Goal: Transaction & Acquisition: Book appointment/travel/reservation

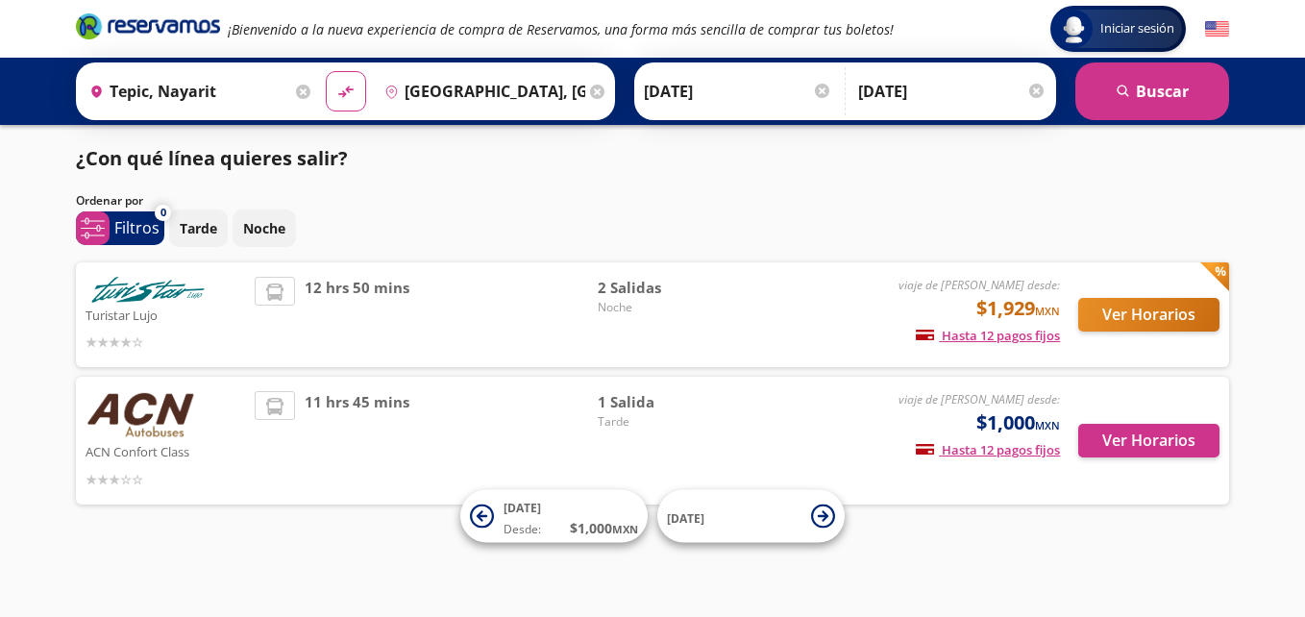
click at [1002, 536] on div "Iniciar sesión Iniciar sesión ¡Bienvenido a la nueva experiencia de compra de R…" at bounding box center [652, 308] width 1305 height 617
click at [1073, 563] on div "Iniciar sesión Iniciar sesión ¡Bienvenido a la nueva experiencia de compra de R…" at bounding box center [652, 308] width 1305 height 617
click at [1302, 194] on div "Iniciar sesión Iniciar sesión ¡Bienvenido a la nueva experiencia de compra de R…" at bounding box center [652, 308] width 1305 height 617
click at [1105, 434] on button "Ver Horarios" at bounding box center [1148, 441] width 141 height 34
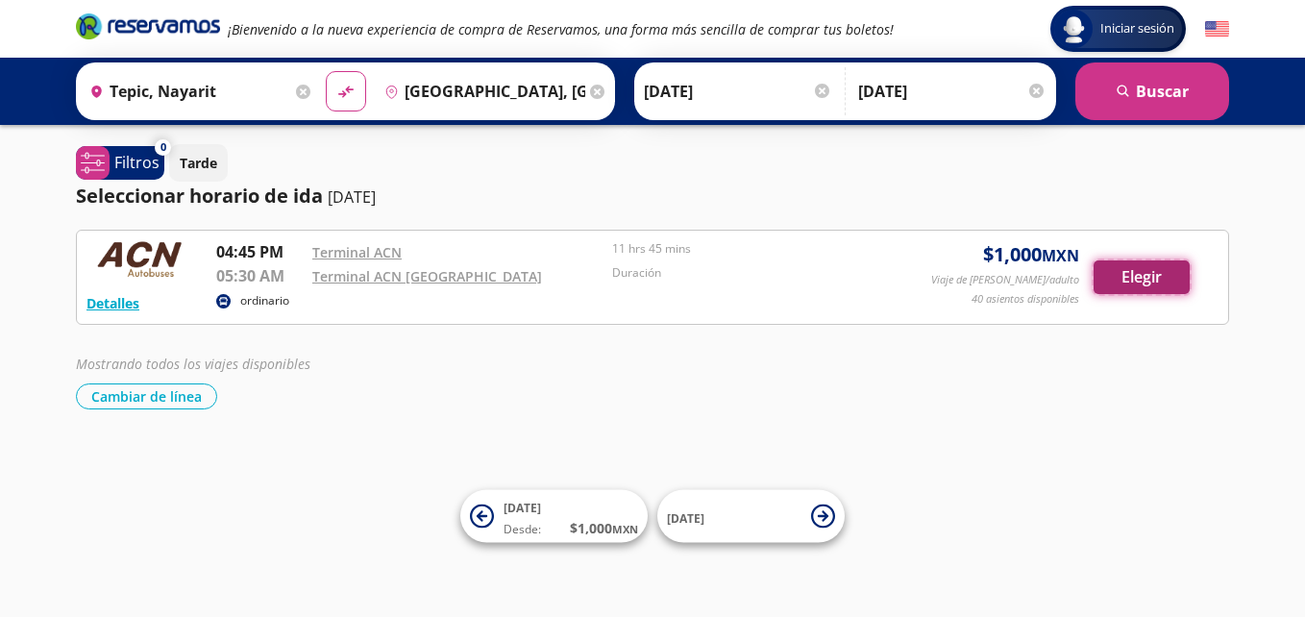
click at [1121, 287] on button "Elegir" at bounding box center [1142, 277] width 96 height 34
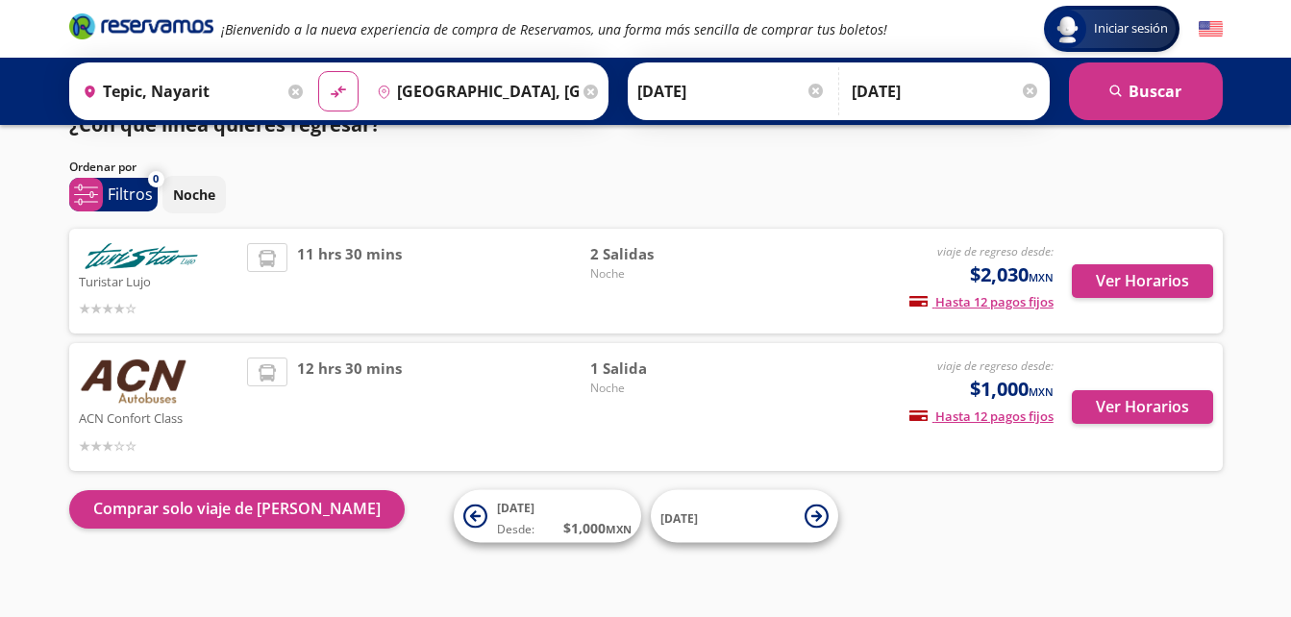
scroll to position [41, 0]
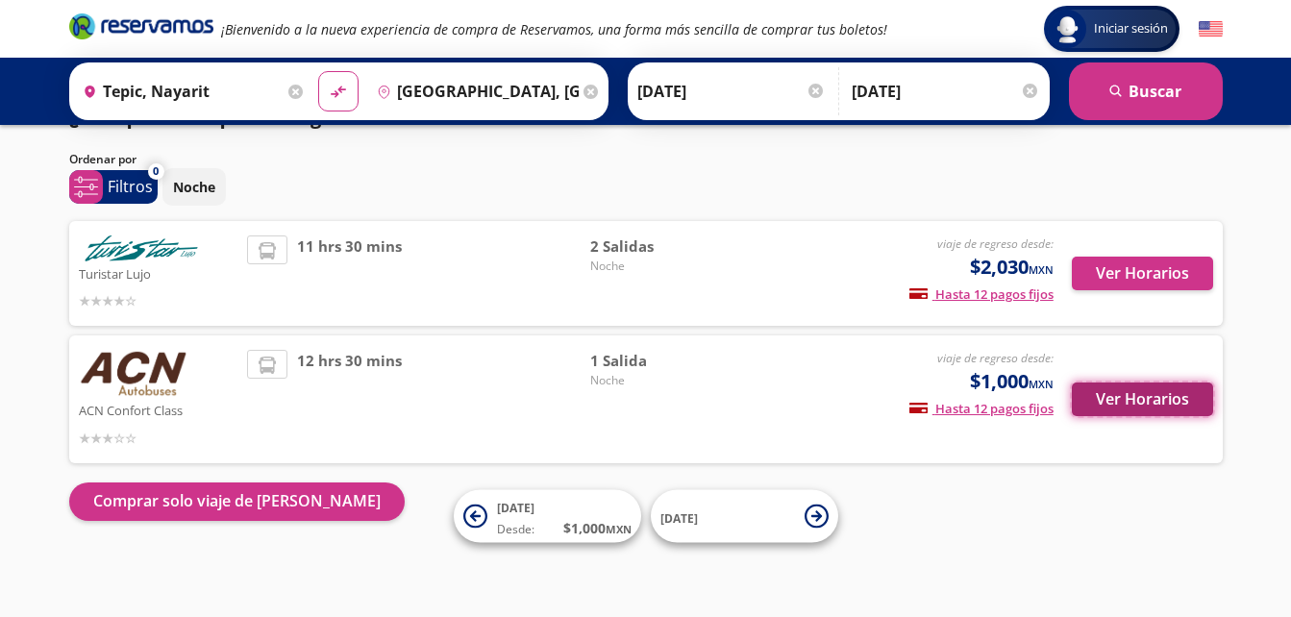
click at [1158, 396] on button "Ver Horarios" at bounding box center [1142, 399] width 141 height 34
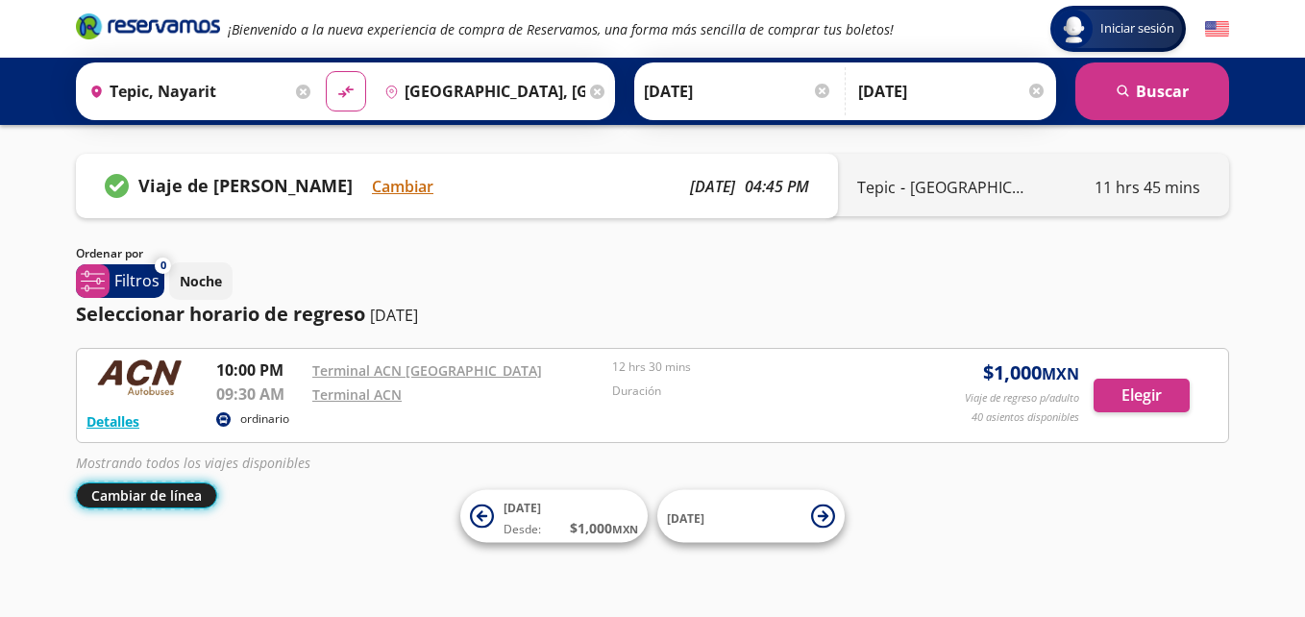
click at [134, 491] on button "Cambiar de línea" at bounding box center [146, 495] width 141 height 26
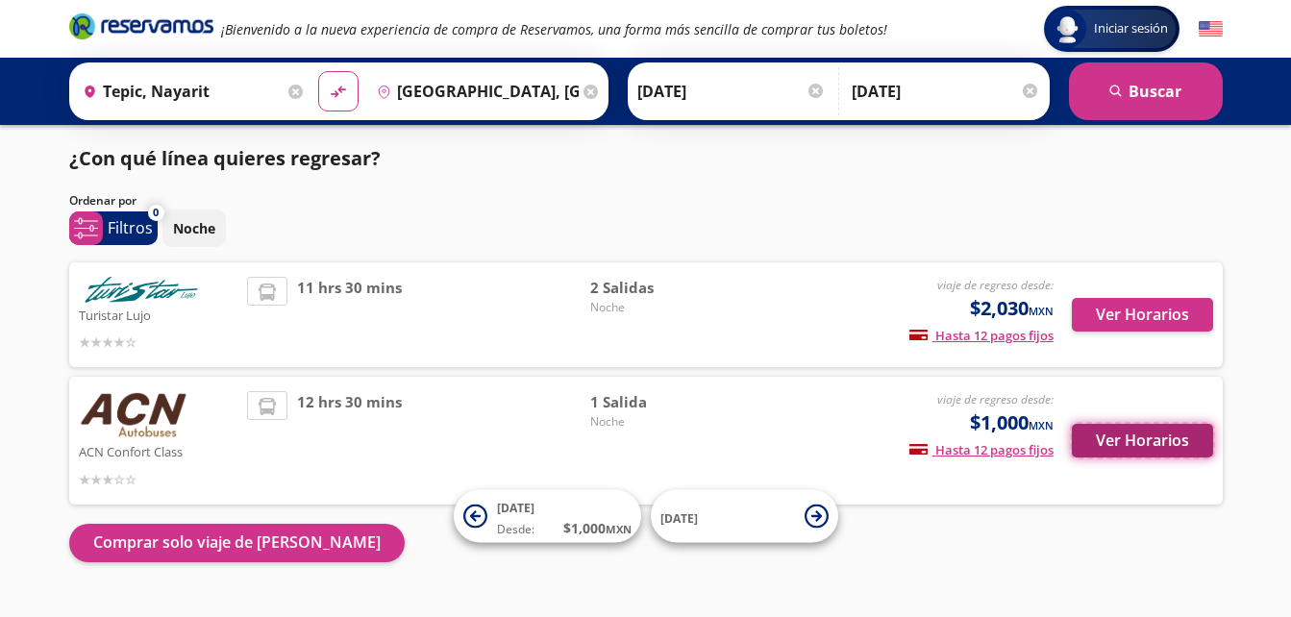
click at [1130, 444] on button "Ver Horarios" at bounding box center [1142, 441] width 141 height 34
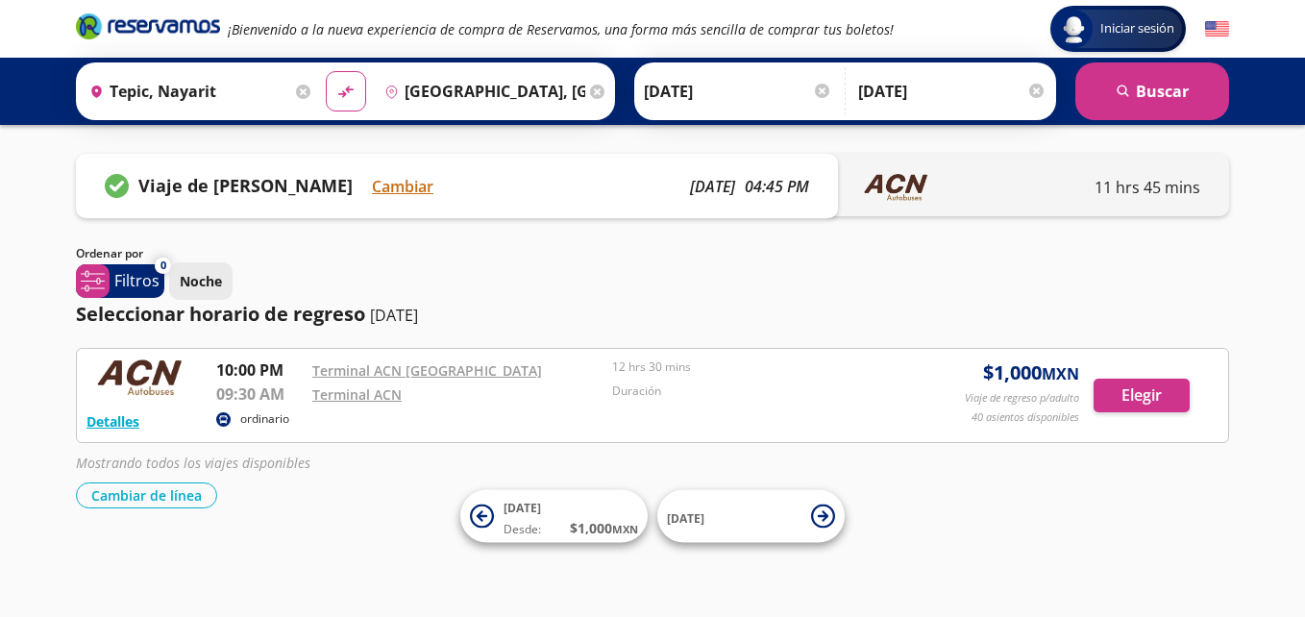
click at [222, 289] on button "Noche" at bounding box center [200, 280] width 63 height 37
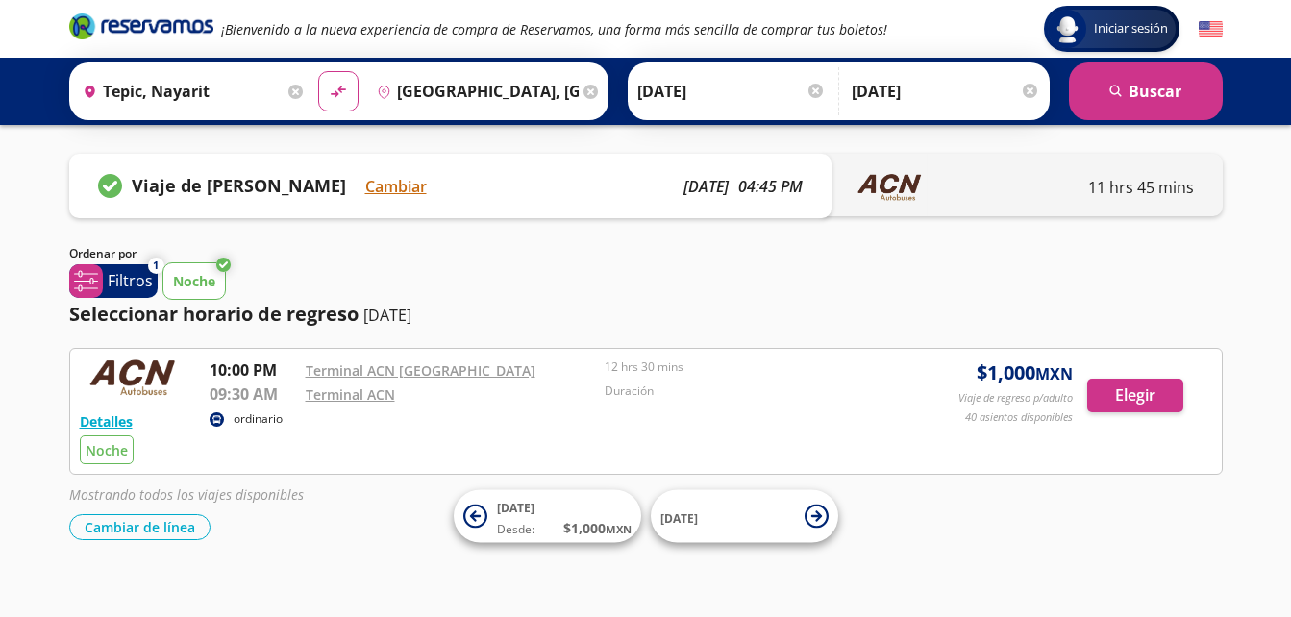
click at [222, 289] on button "Noche" at bounding box center [193, 280] width 63 height 37
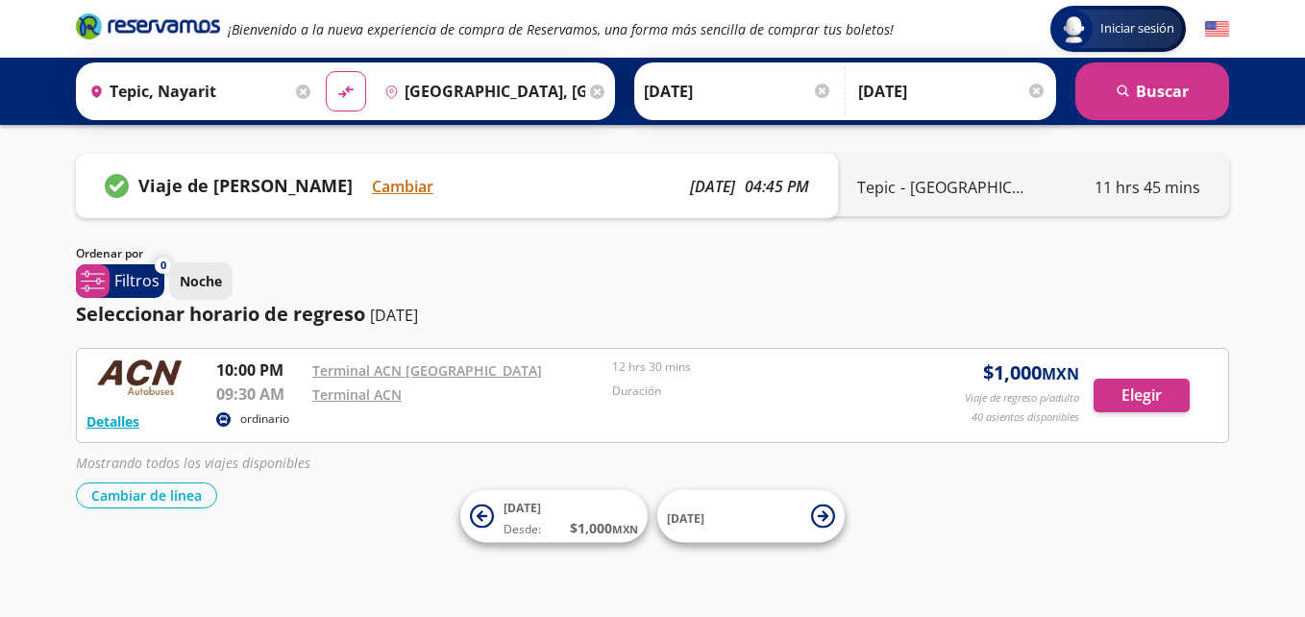
click at [222, 289] on button "Noche" at bounding box center [200, 280] width 63 height 37
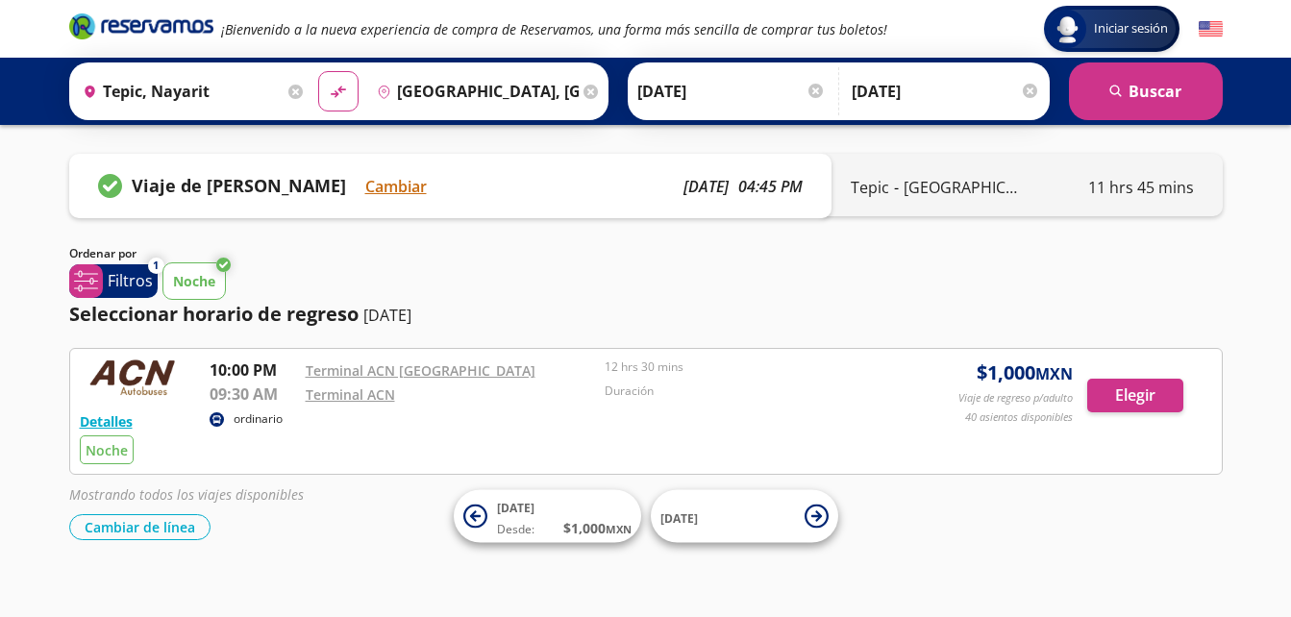
click at [222, 289] on button "Noche" at bounding box center [193, 280] width 63 height 37
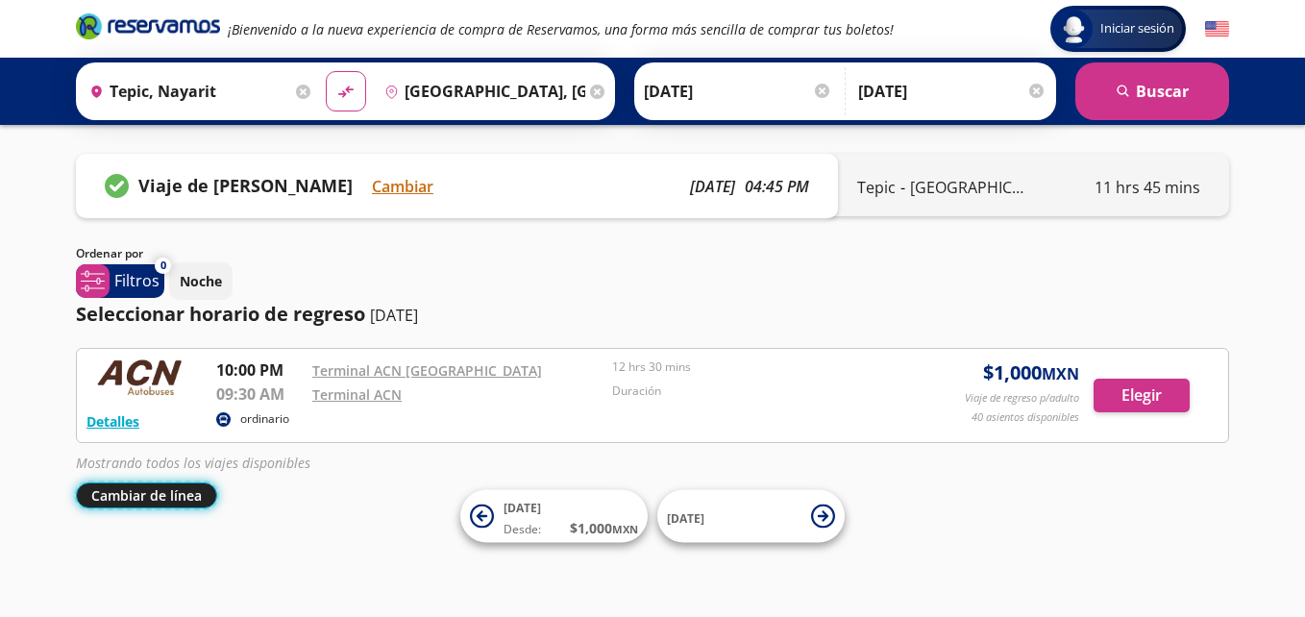
click at [155, 501] on button "Cambiar de línea" at bounding box center [146, 495] width 141 height 26
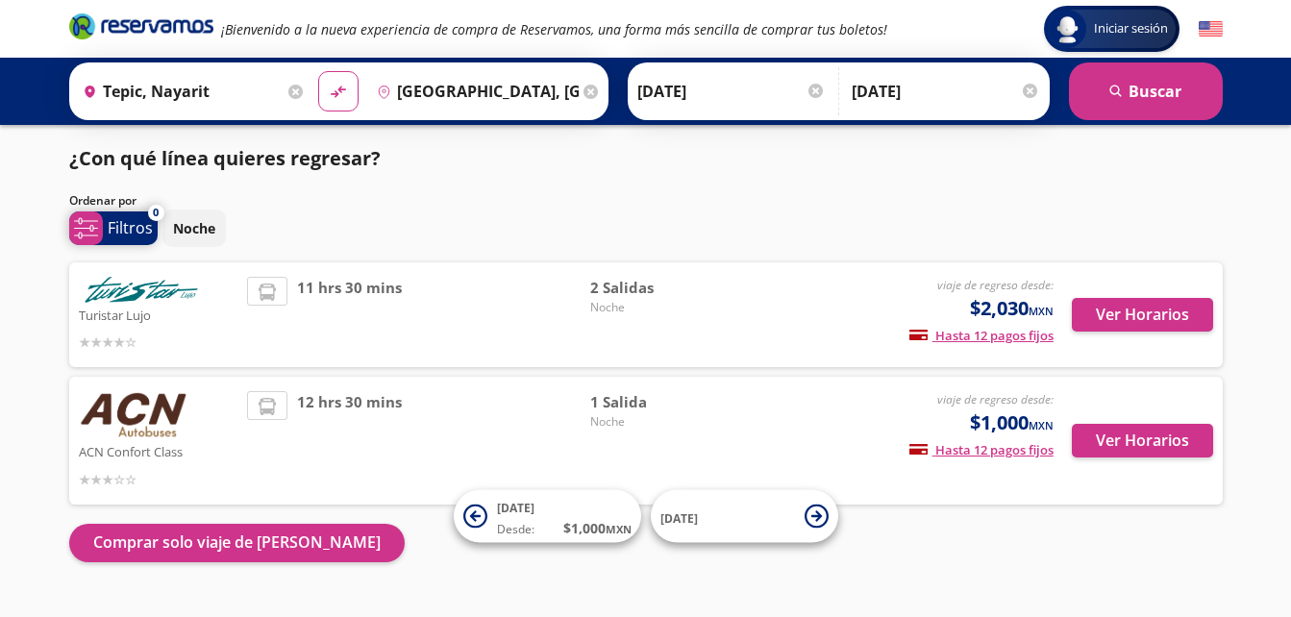
click at [147, 234] on p "Filtros" at bounding box center [130, 227] width 45 height 23
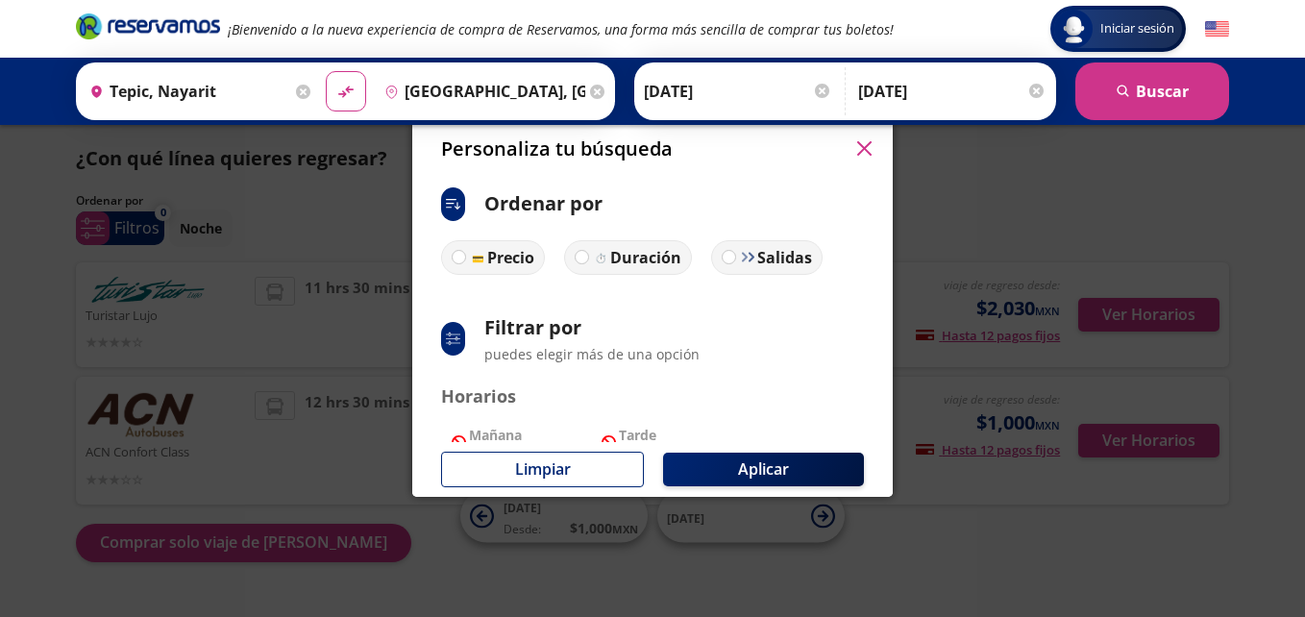
click at [860, 152] on icon "button" at bounding box center [863, 148] width 14 height 14
